Goal: Task Accomplishment & Management: Manage account settings

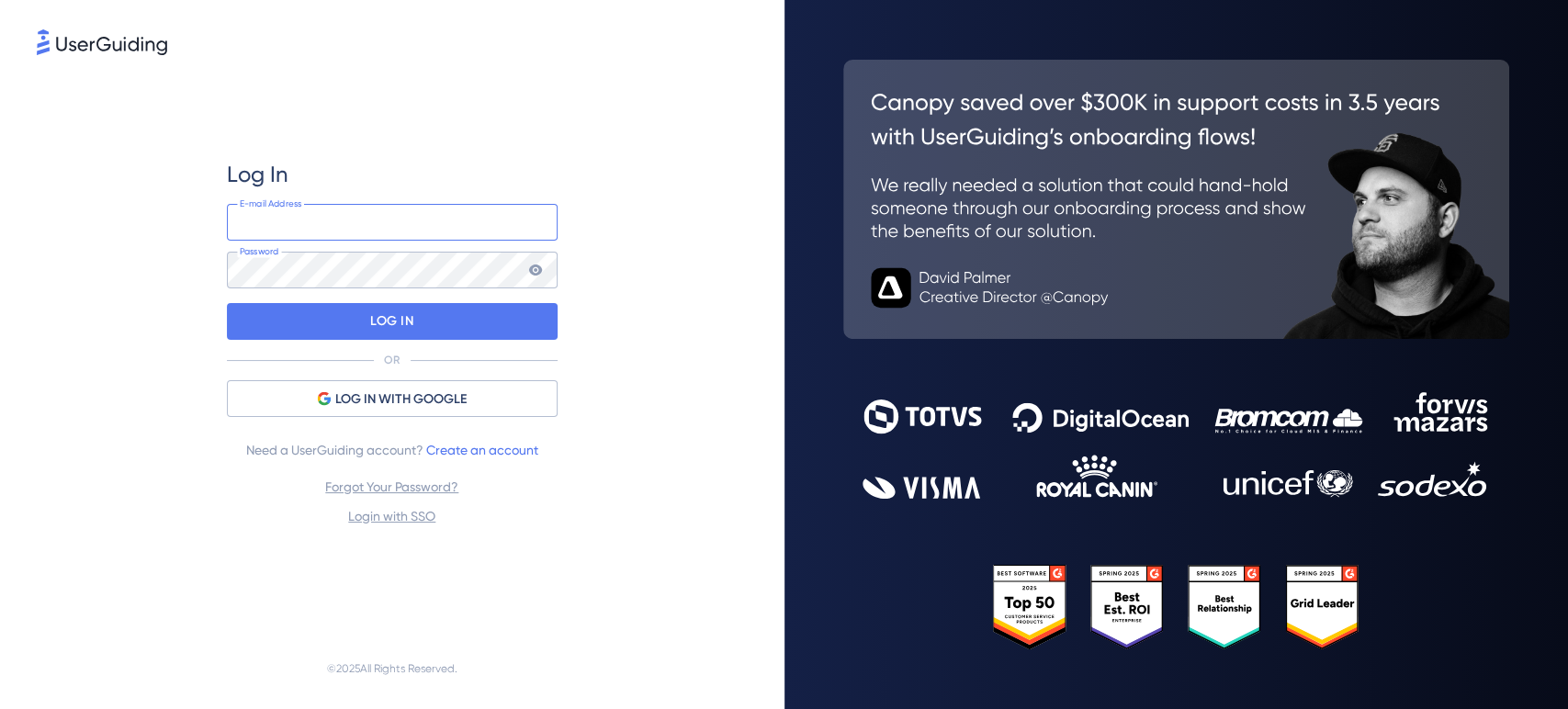
click at [383, 216] on input "email" at bounding box center [392, 222] width 331 height 37
type input "c"
type input "[EMAIL_ADDRESS][DOMAIN_NAME]"
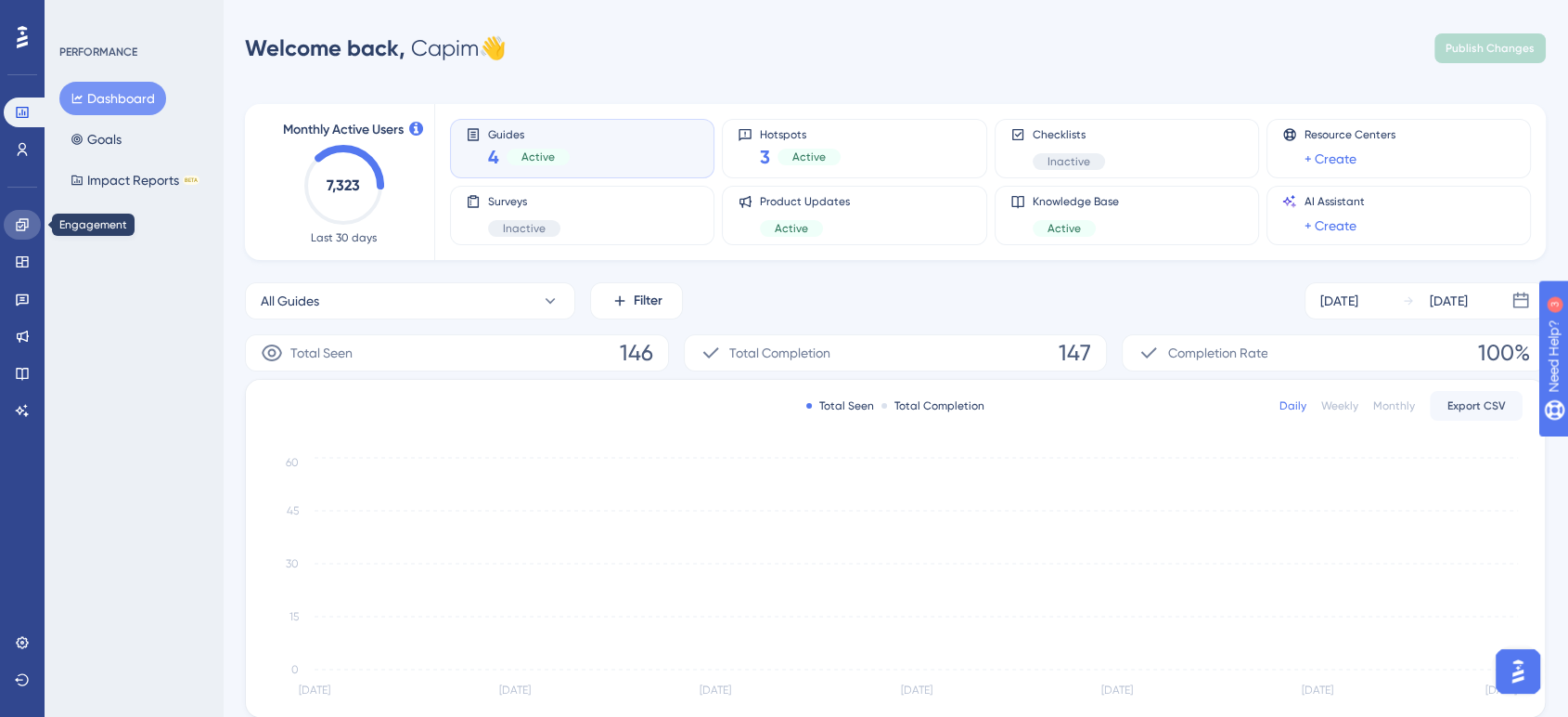
click at [11, 216] on link at bounding box center [22, 224] width 37 height 30
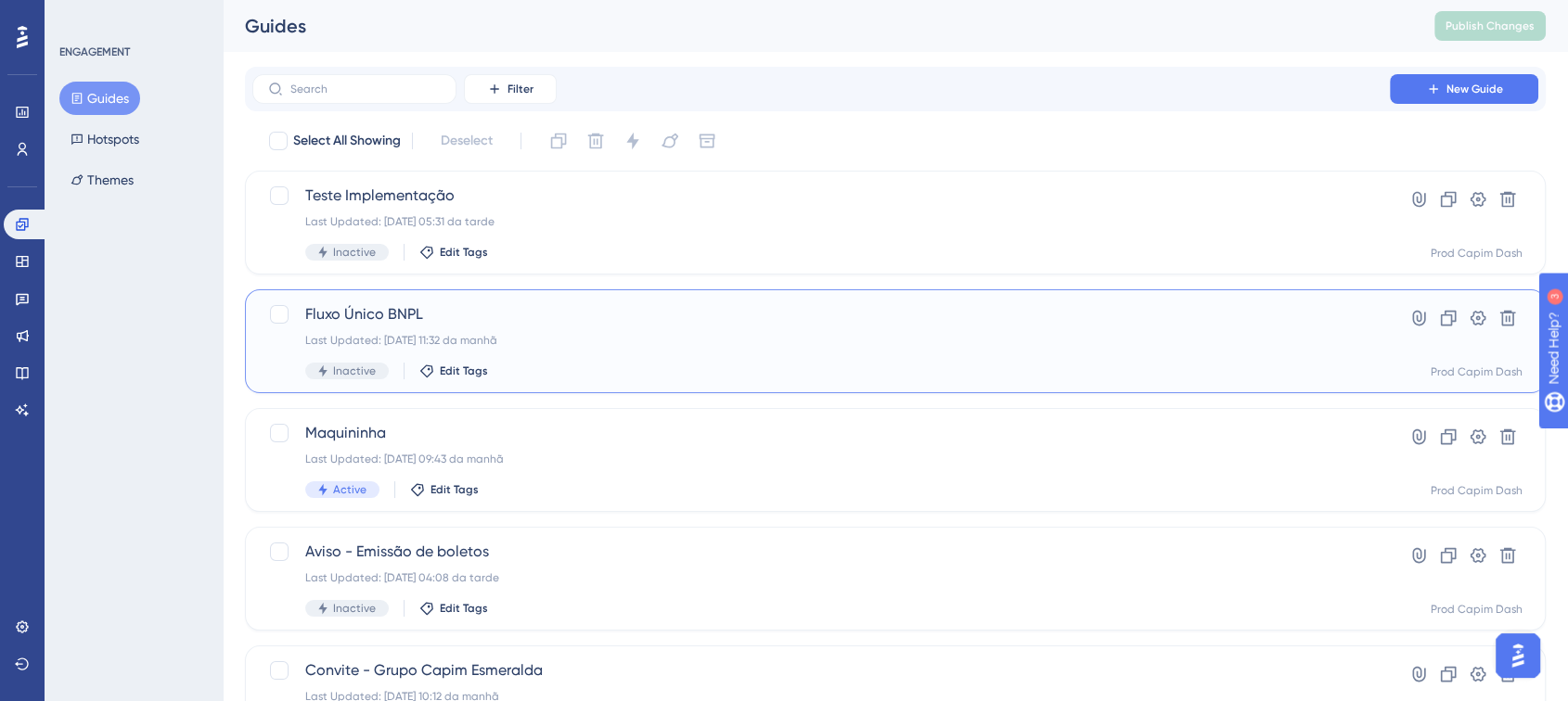
click at [661, 350] on div "Fluxo Único BNPL Last Updated: [DATE] 11:32 da manhã Inactive Edit Tags" at bounding box center [821, 342] width 1032 height 76
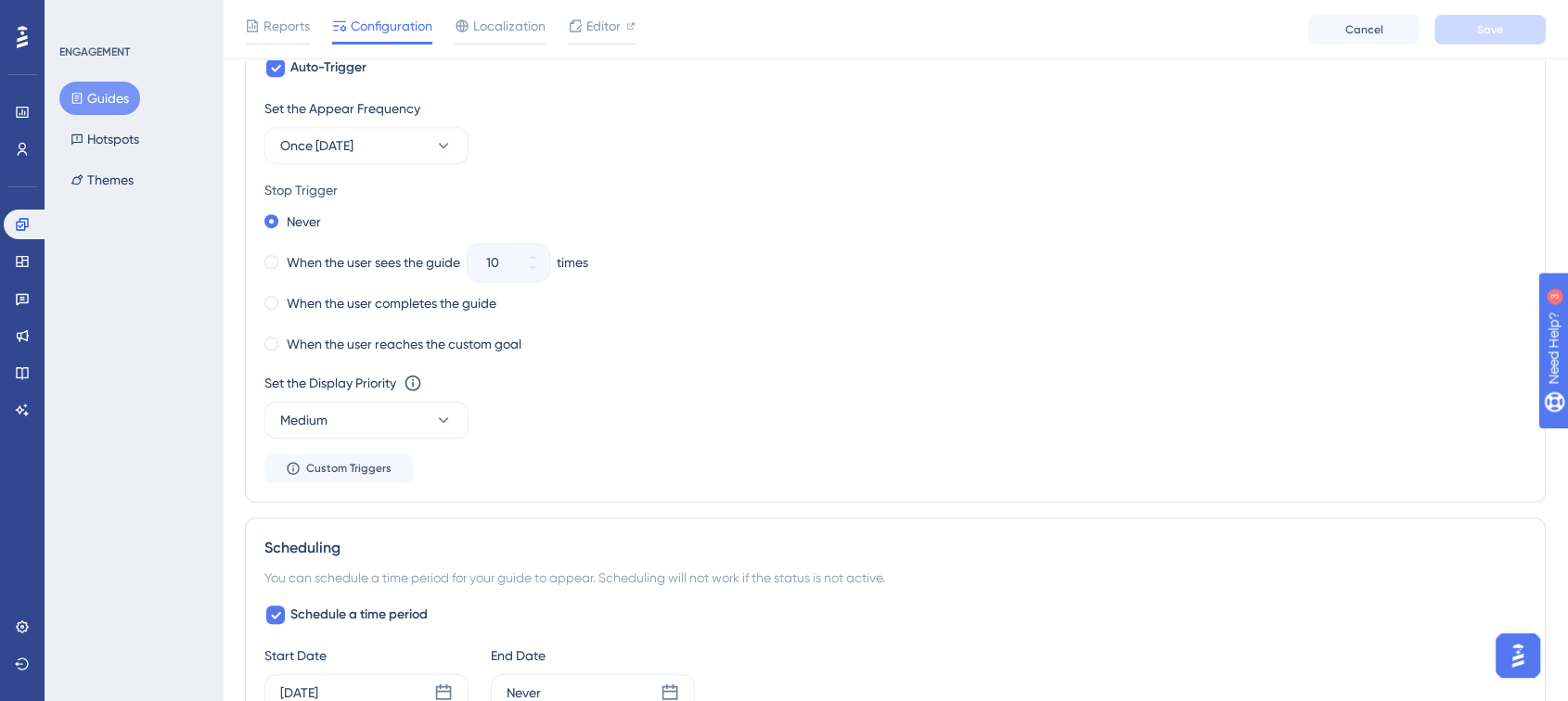
scroll to position [1030, 0]
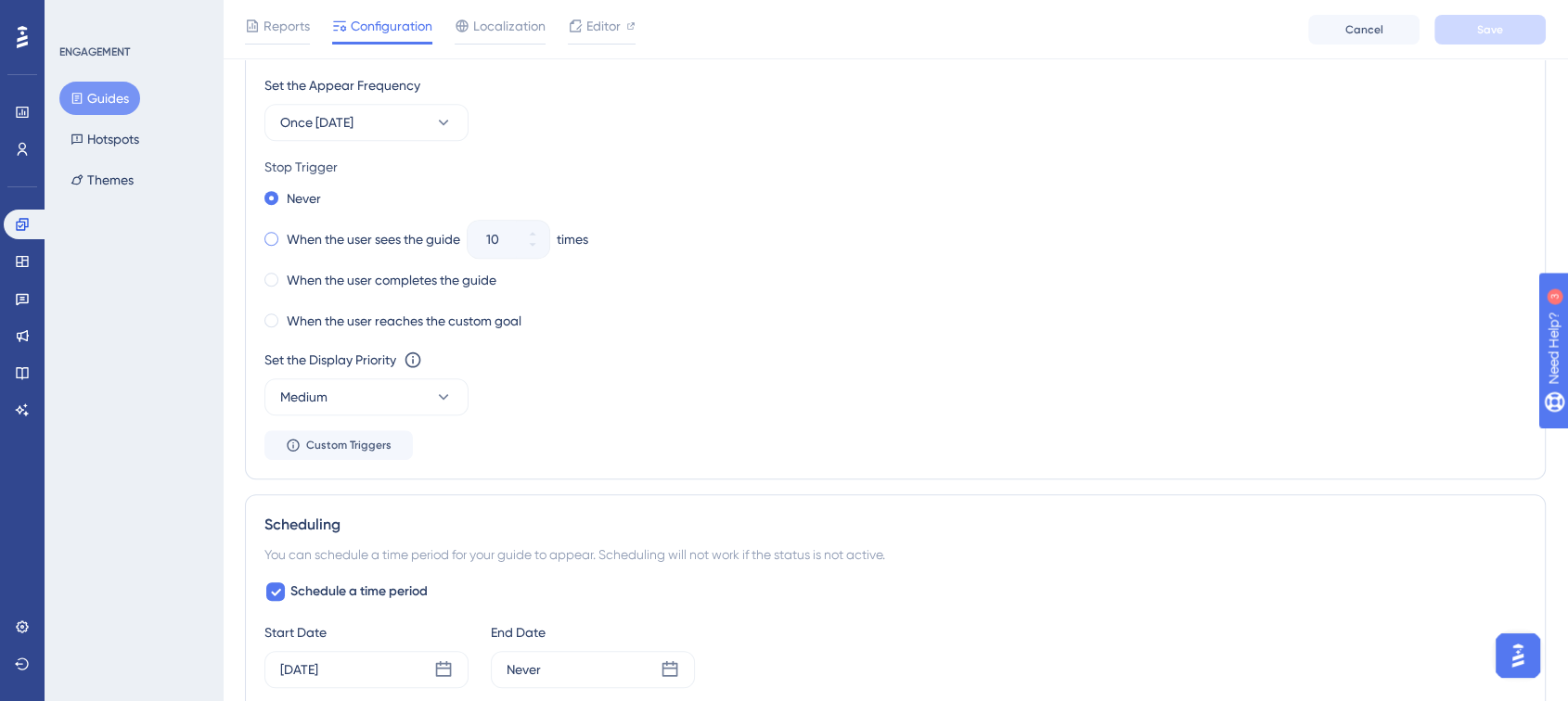
click at [356, 243] on label "When the user sees the guide" at bounding box center [374, 239] width 174 height 22
click at [536, 228] on icon at bounding box center [533, 234] width 11 height 11
click at [535, 245] on icon at bounding box center [533, 245] width 11 height 11
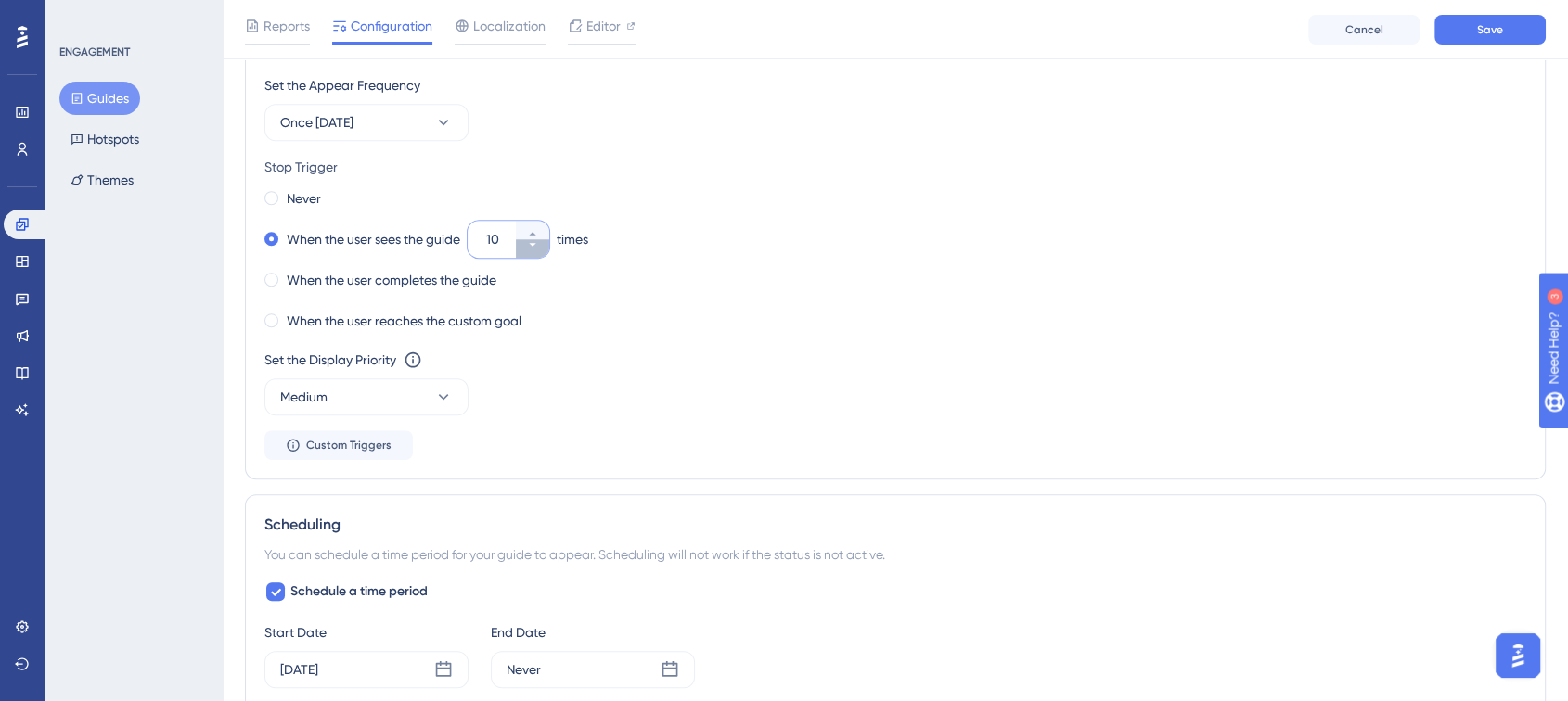
click at [535, 245] on icon at bounding box center [533, 245] width 11 height 11
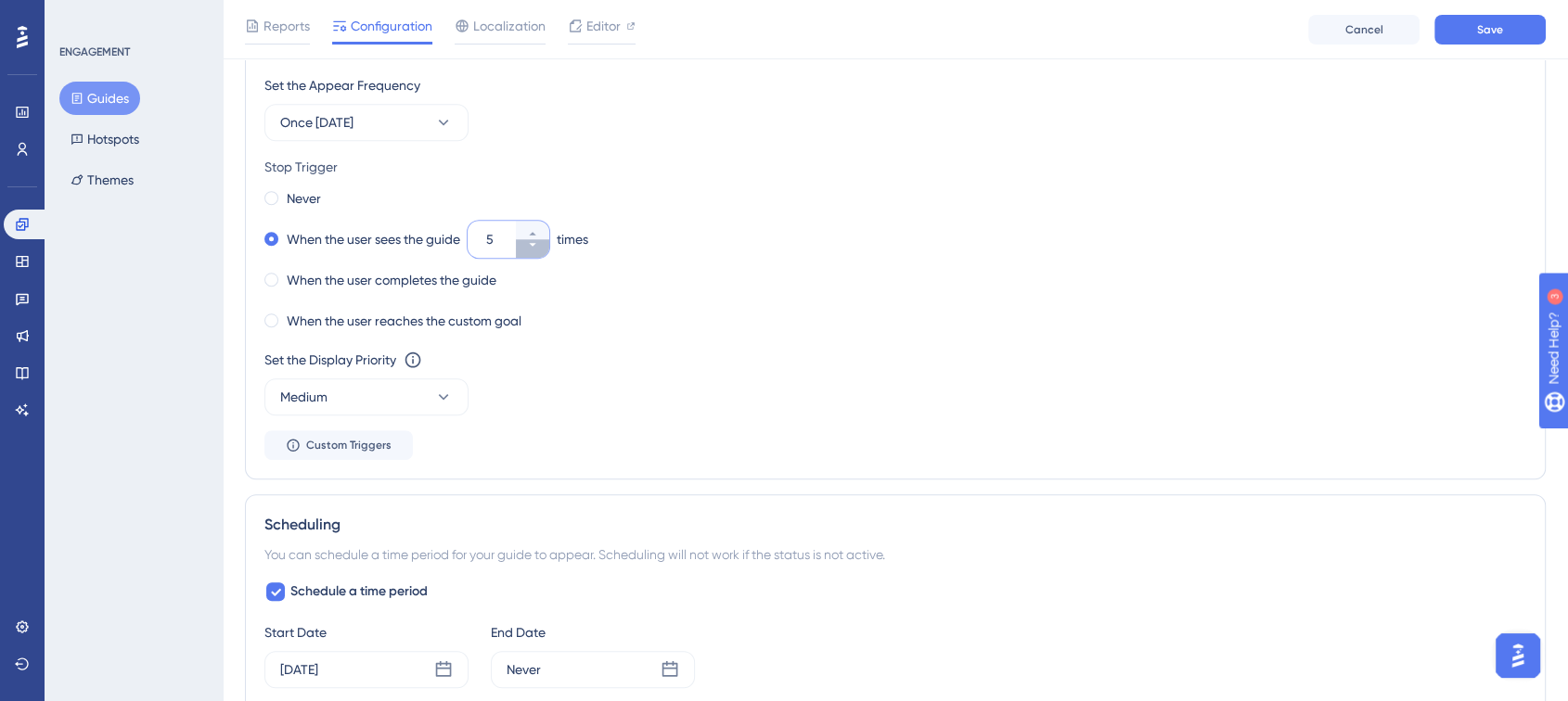
click at [535, 245] on icon at bounding box center [533, 245] width 11 height 11
click at [533, 231] on icon at bounding box center [533, 234] width 11 height 11
type input "3"
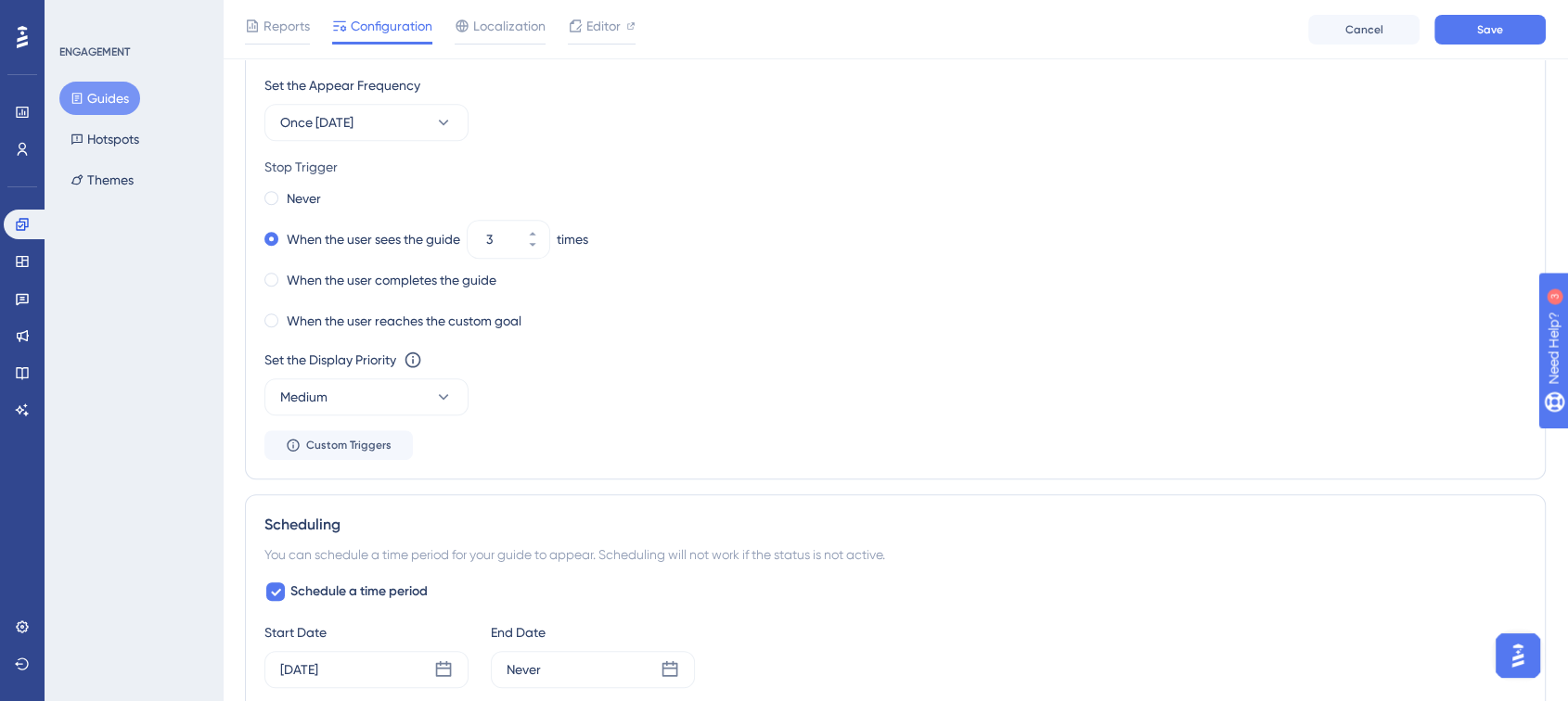
click at [581, 376] on div "Set the Display Priority This option will set the display priority between auto…" at bounding box center [895, 382] width 1262 height 67
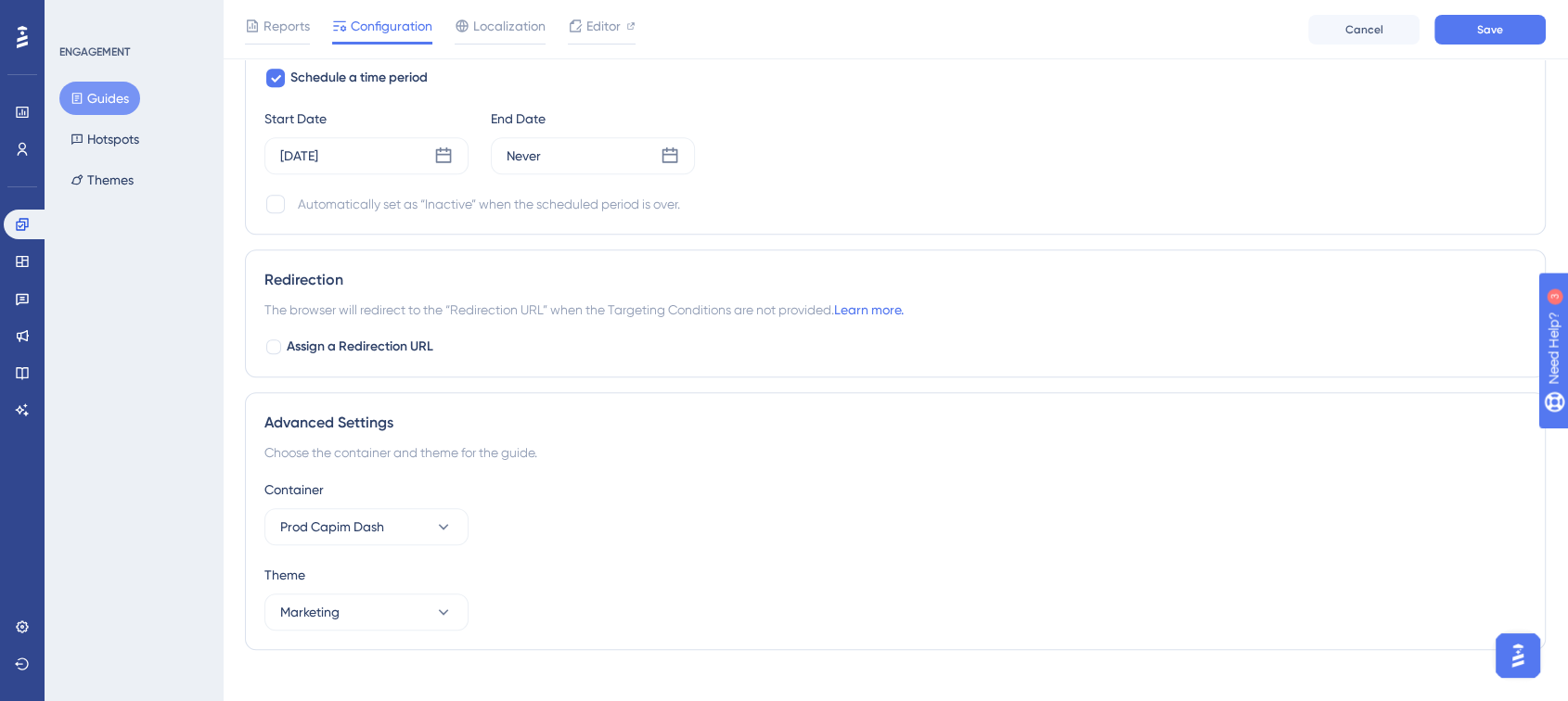
scroll to position [1545, 0]
click at [576, 166] on div "Never" at bounding box center [593, 155] width 204 height 37
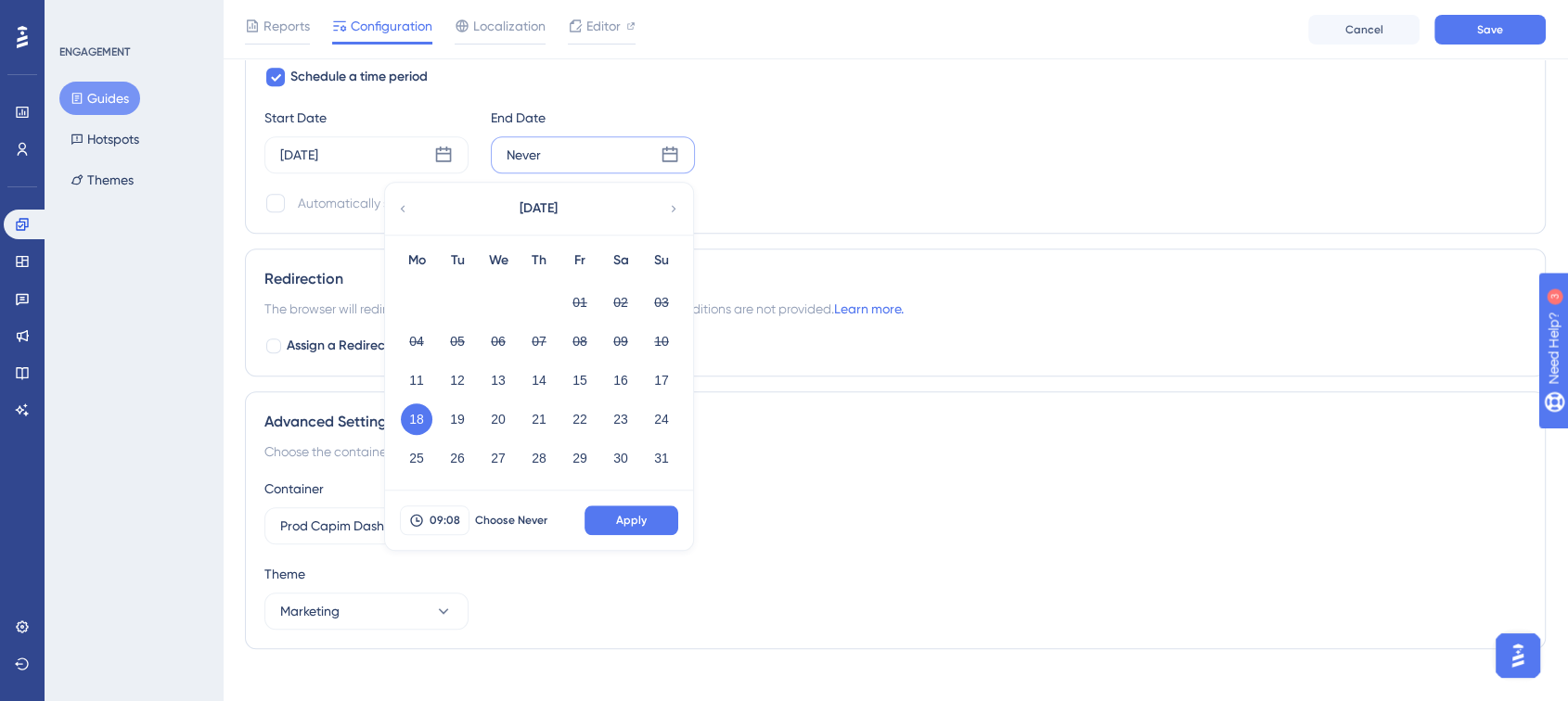
click at [673, 205] on icon at bounding box center [674, 208] width 13 height 16
click at [429, 294] on button "01" at bounding box center [416, 302] width 32 height 32
click at [621, 509] on button "Apply" at bounding box center [632, 520] width 94 height 30
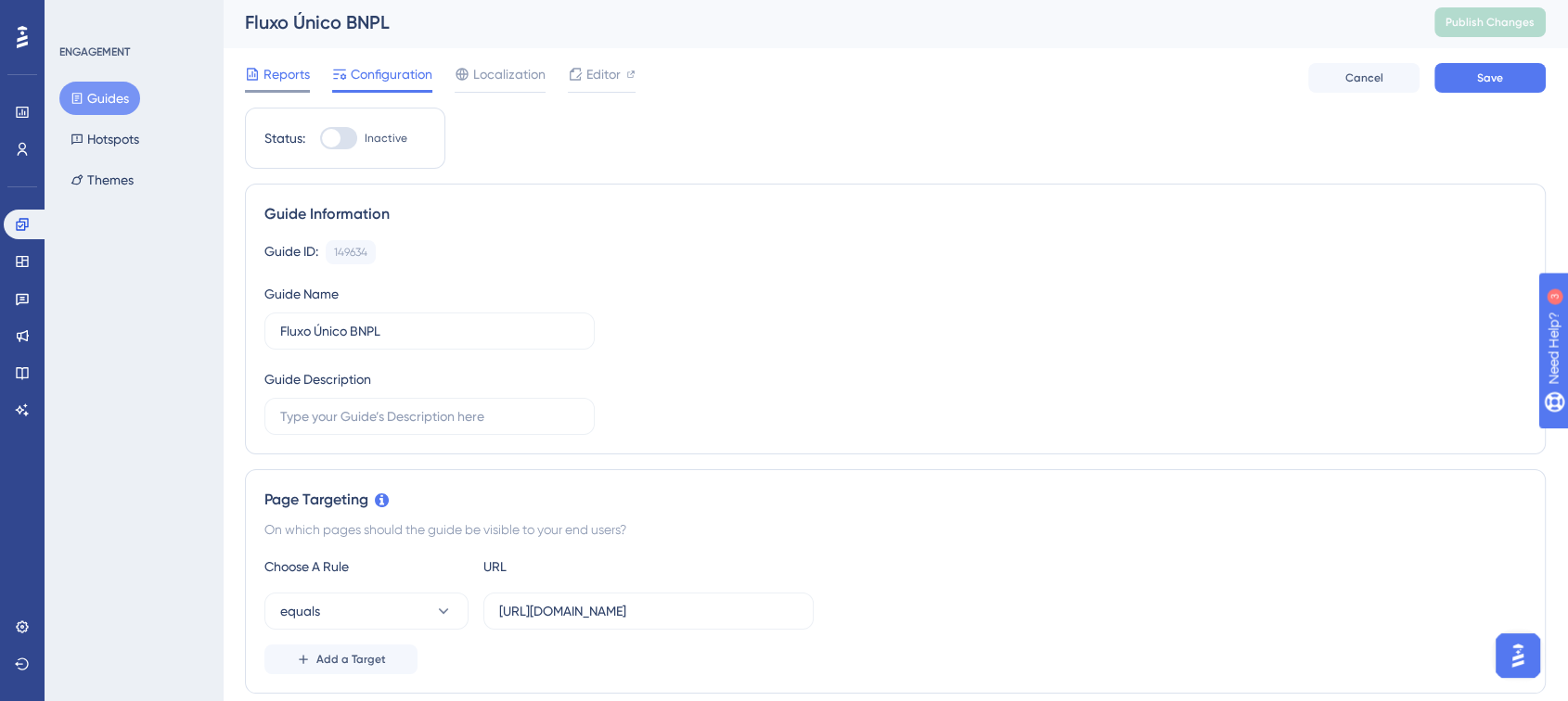
scroll to position [0, 0]
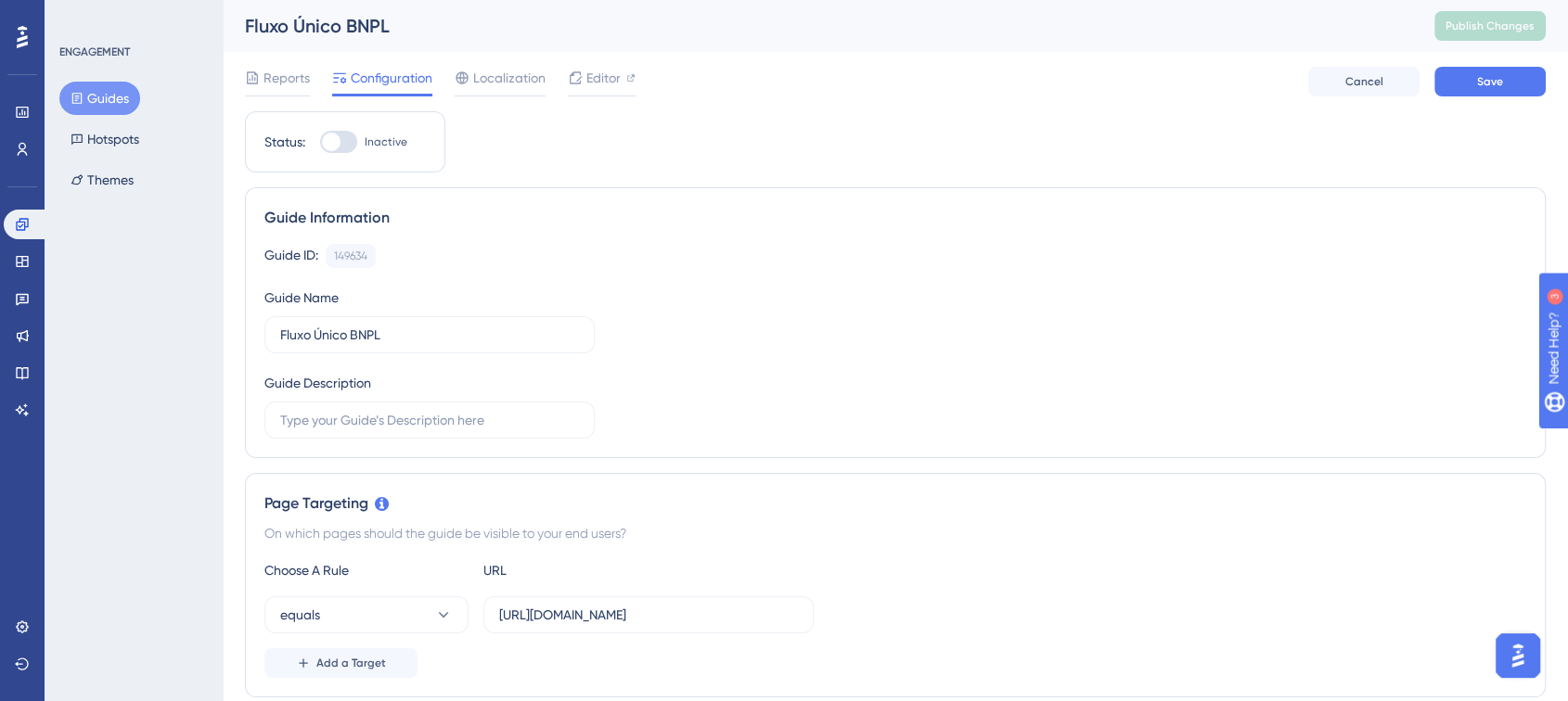
click at [346, 132] on div at bounding box center [338, 141] width 37 height 22
click at [320, 142] on input "Inactive" at bounding box center [319, 142] width 1 height 1
checkbox input "true"
click at [1425, 87] on button "Save" at bounding box center [1490, 81] width 112 height 30
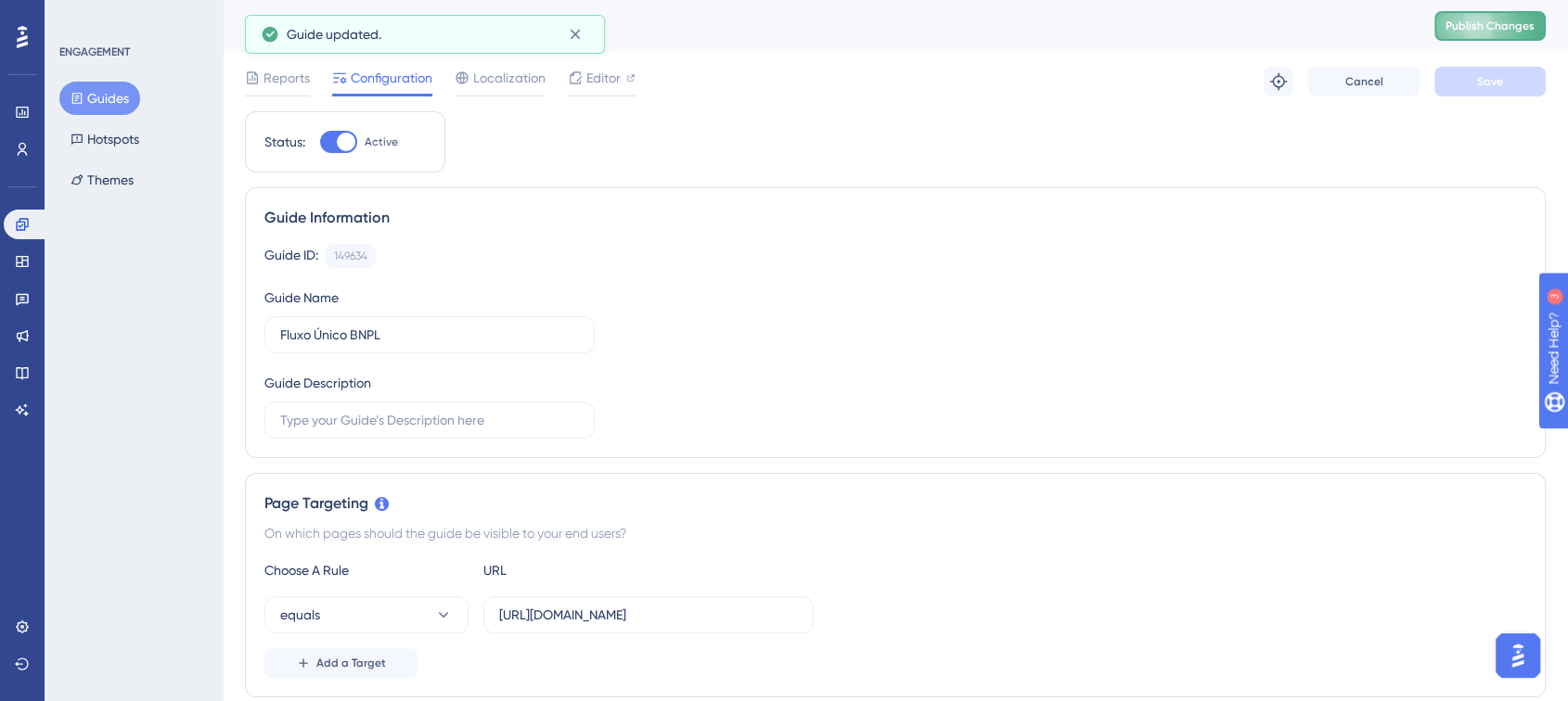
click at [1425, 23] on span "Publish Changes" at bounding box center [1490, 26] width 89 height 15
click at [572, 28] on icon at bounding box center [574, 33] width 18 height 18
